Goal: Information Seeking & Learning: Learn about a topic

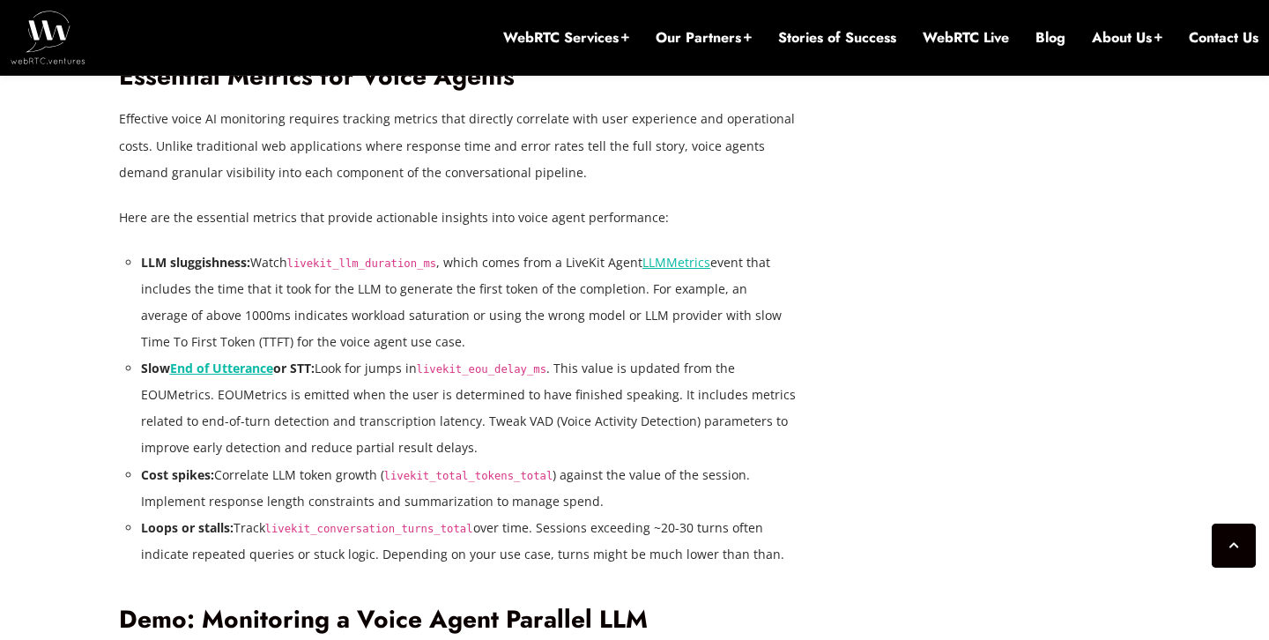
scroll to position [3359, 0]
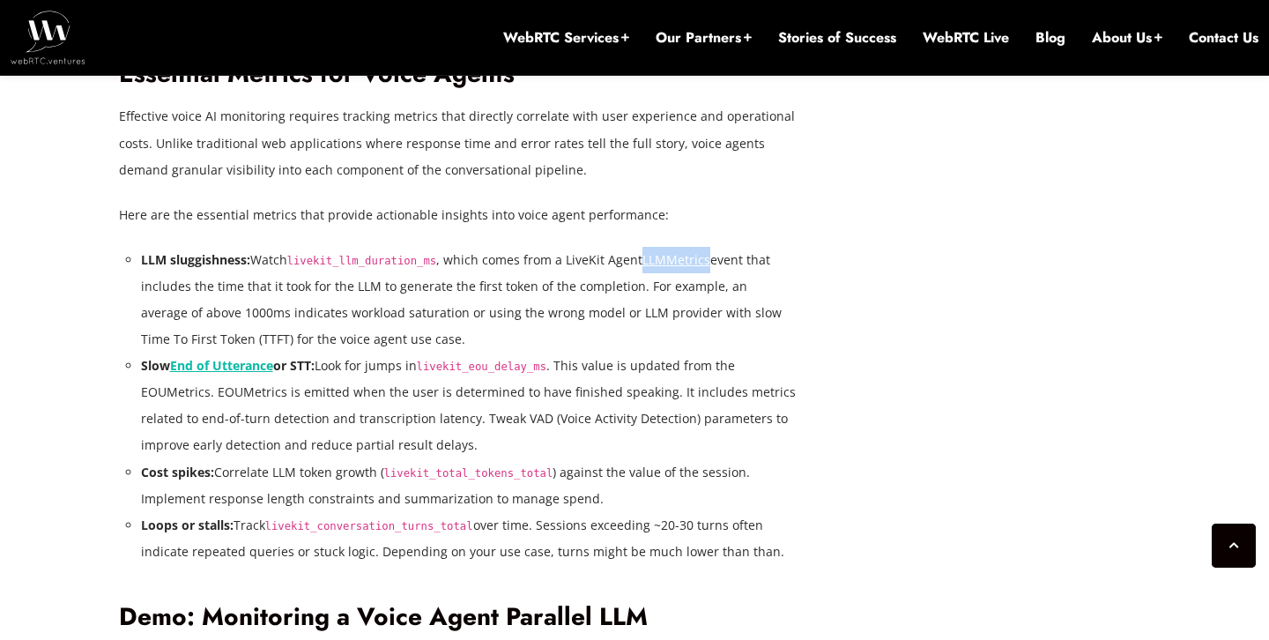
click at [376, 259] on code "livekit_llm_duration_ms" at bounding box center [362, 261] width 150 height 12
copy code "livekit_llm_duration_ms"
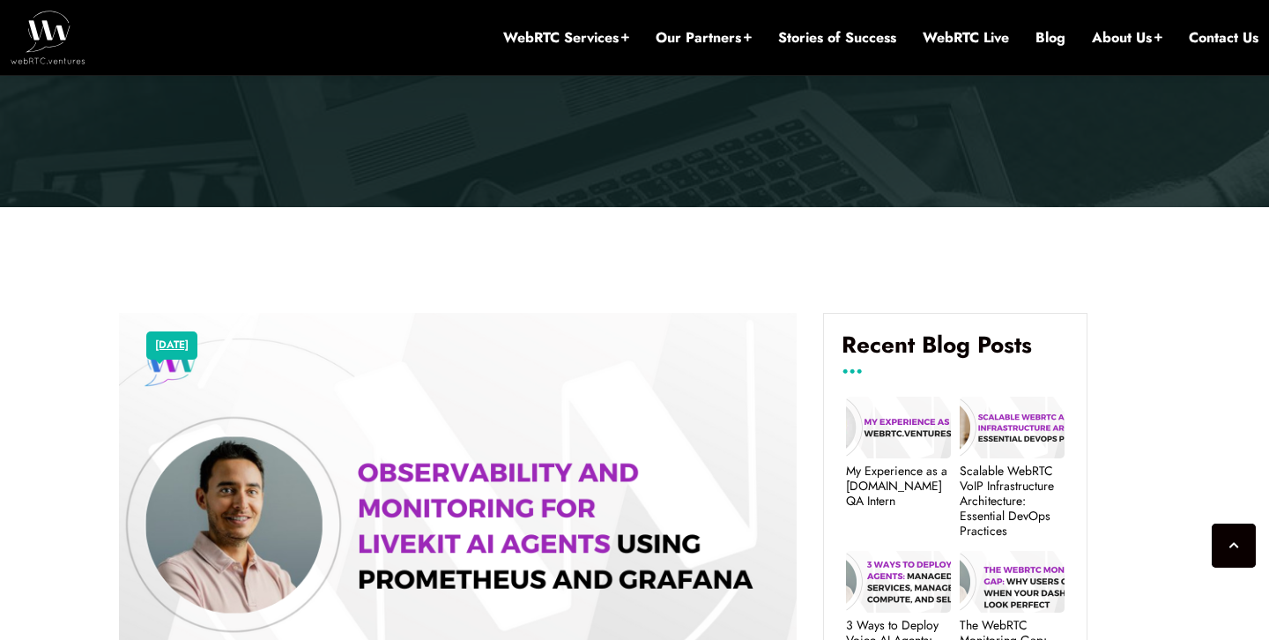
scroll to position [544, 0]
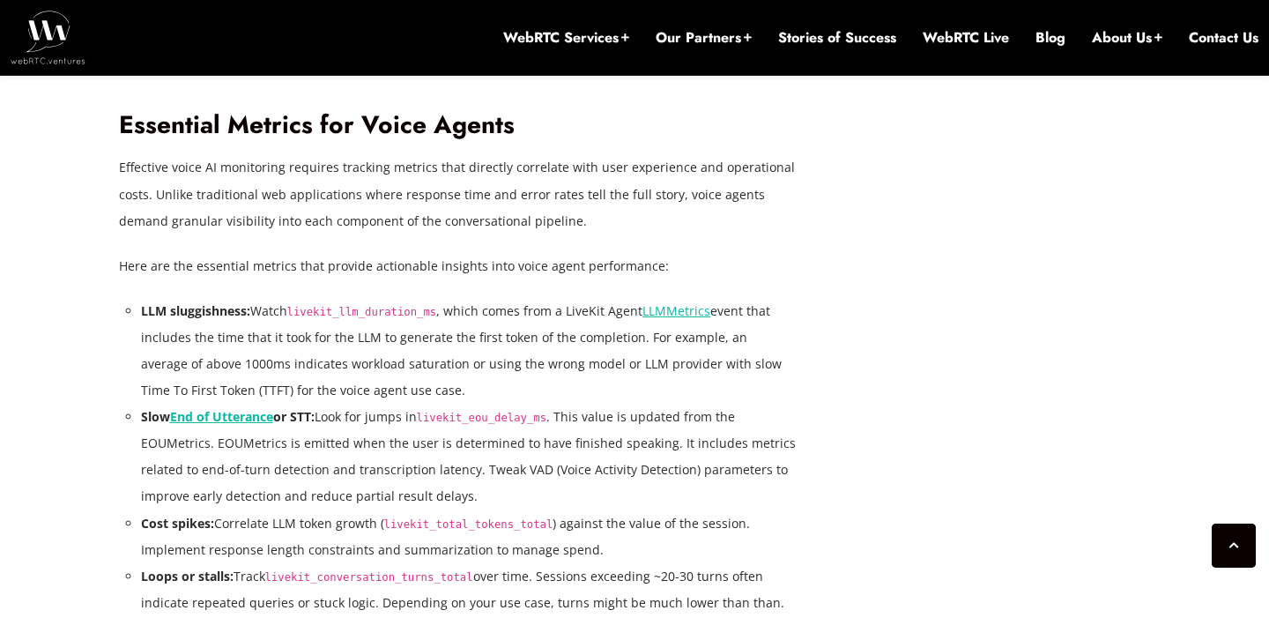
scroll to position [3307, 0]
drag, startPoint x: 295, startPoint y: 313, endPoint x: 441, endPoint y: 320, distance: 145.6
click at [441, 320] on li "LLM sluggishness: Watch livekit_llm_duration_ms , which comes from a LiveKit Ag…" at bounding box center [469, 352] width 657 height 106
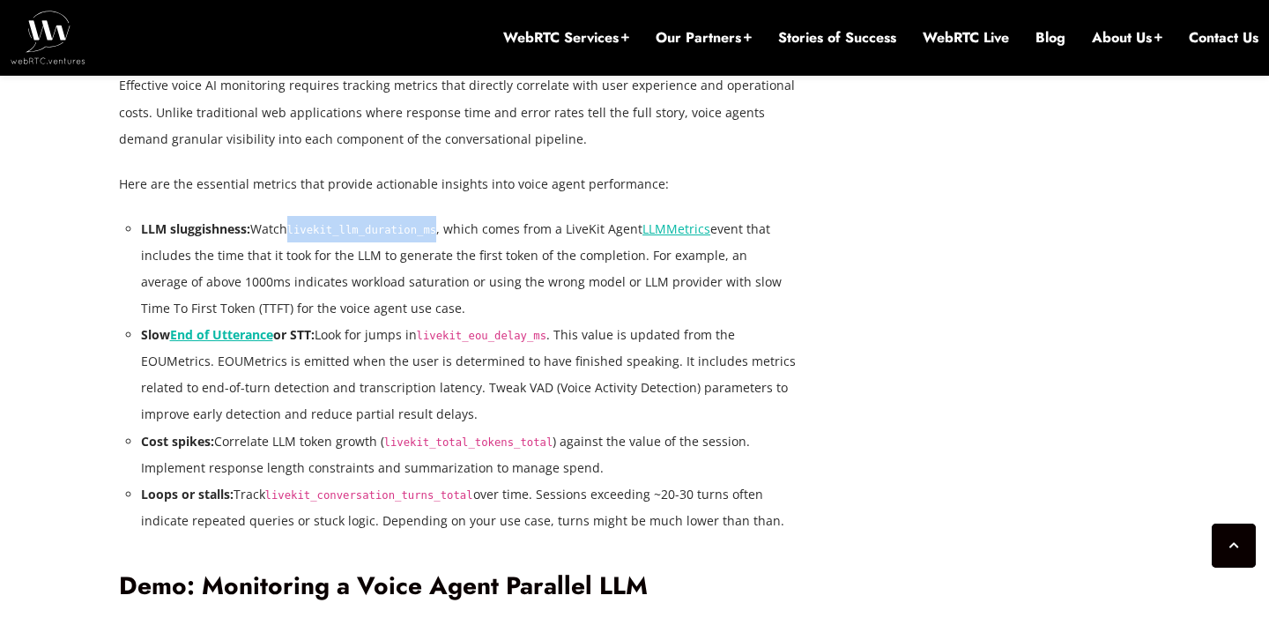
scroll to position [3393, 0]
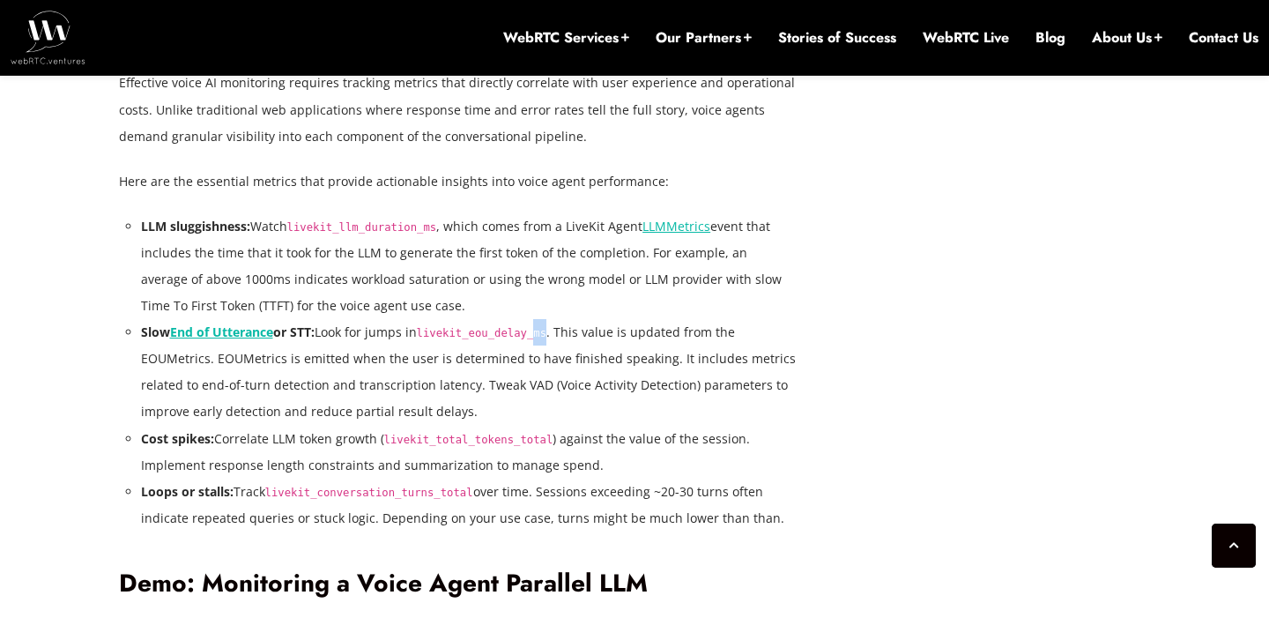
drag, startPoint x: 557, startPoint y: 334, endPoint x: 543, endPoint y: 332, distance: 14.2
click at [543, 332] on li "Slow End of Utterance or STT: Look for jumps in livekit_eou_delay_ms . This val…" at bounding box center [469, 372] width 657 height 106
copy code "livekit_total_tokens_total"
drag, startPoint x: 552, startPoint y: 439, endPoint x: 384, endPoint y: 428, distance: 167.8
click at [384, 428] on li "Cost spikes: Correlate LLM token growth ( livekit_total_tokens_total ) against …" at bounding box center [469, 452] width 657 height 53
